Goal: Transaction & Acquisition: Purchase product/service

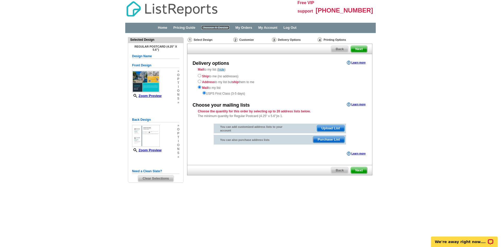
click at [223, 27] on link "Choose A Design" at bounding box center [215, 28] width 28 height 4
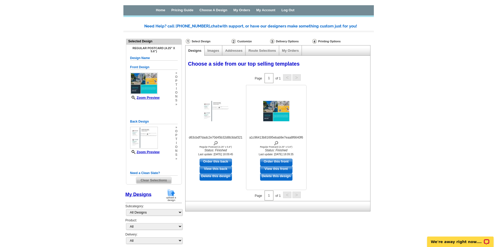
scroll to position [8, 0]
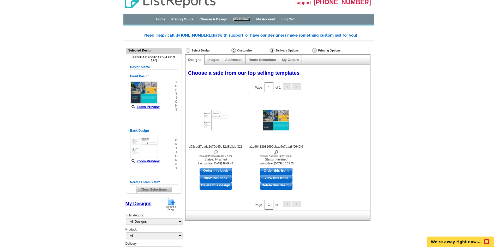
click at [250, 19] on link "My Orders" at bounding box center [242, 19] width 17 height 4
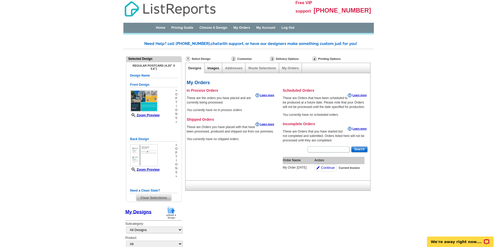
click at [212, 67] on link "Images" at bounding box center [213, 68] width 12 height 4
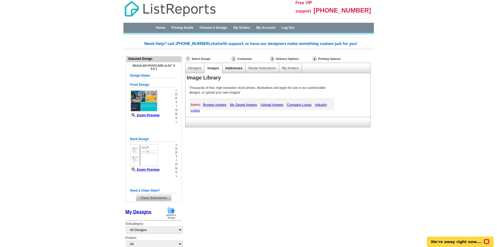
click at [235, 67] on link "Addresses" at bounding box center [233, 68] width 17 height 4
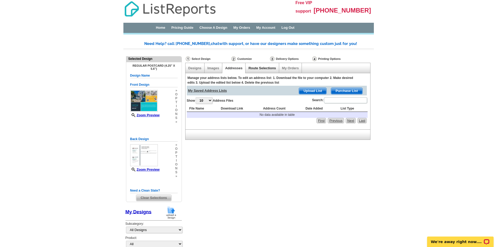
click at [260, 67] on link "Route Selections" at bounding box center [261, 68] width 27 height 4
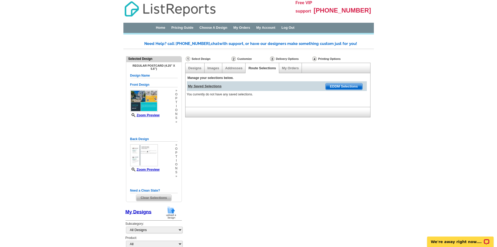
click at [287, 65] on div "My Orders" at bounding box center [290, 68] width 23 height 10
click at [188, 27] on link "Pricing Guide" at bounding box center [182, 28] width 22 height 4
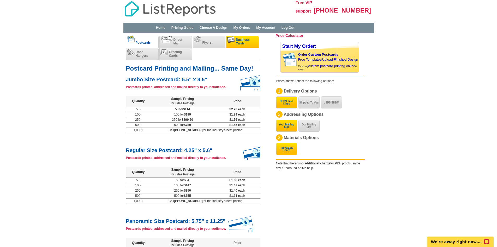
click at [244, 40] on span "Business Cards" at bounding box center [243, 41] width 14 height 7
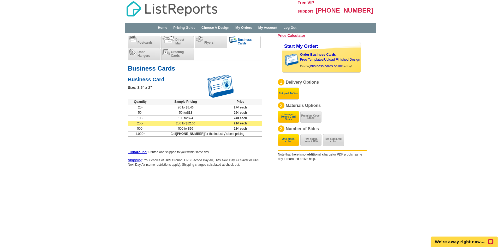
click at [250, 122] on td "21¢ each" at bounding box center [241, 123] width 44 height 5
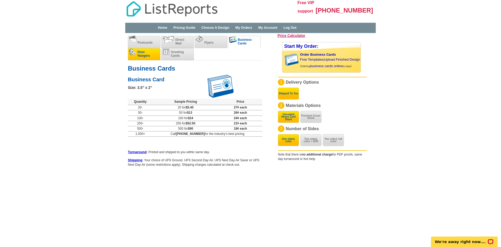
click at [143, 54] on span "Door Hangers" at bounding box center [143, 53] width 13 height 7
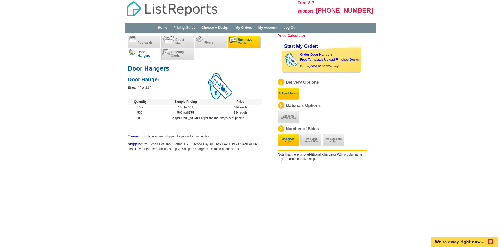
click at [247, 45] on span "Business Cards" at bounding box center [245, 41] width 14 height 7
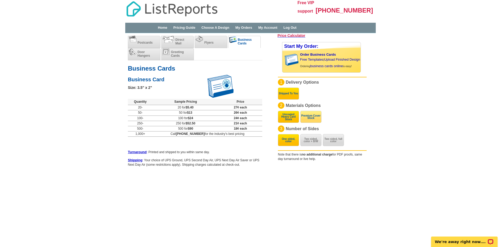
click at [315, 118] on button "Premium Cover Stock" at bounding box center [310, 117] width 21 height 12
click at [289, 139] on button "One sided, color" at bounding box center [288, 140] width 21 height 12
click at [308, 142] on button "Two sided, color + B/W" at bounding box center [310, 140] width 21 height 12
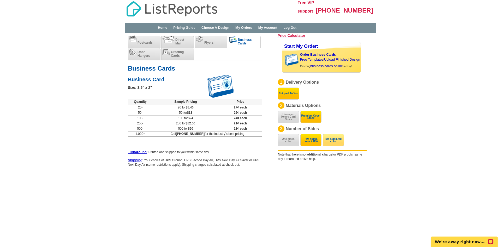
click at [339, 139] on button "Two sided, full color" at bounding box center [333, 140] width 21 height 12
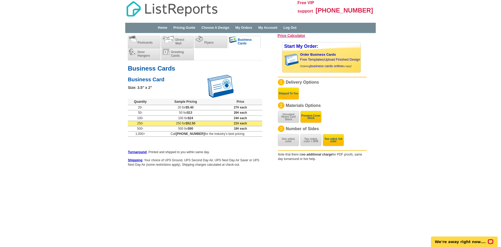
click at [143, 124] on td "250-" at bounding box center [140, 123] width 25 height 5
click at [251, 123] on td "21¢ each" at bounding box center [241, 123] width 44 height 5
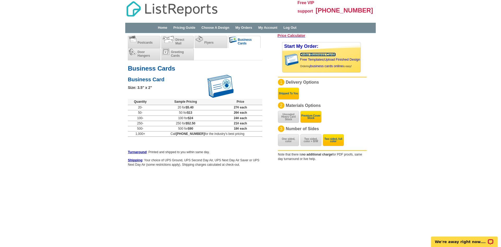
click at [318, 54] on link "Order Business Cards" at bounding box center [318, 54] width 36 height 4
